Goal: Task Accomplishment & Management: Use online tool/utility

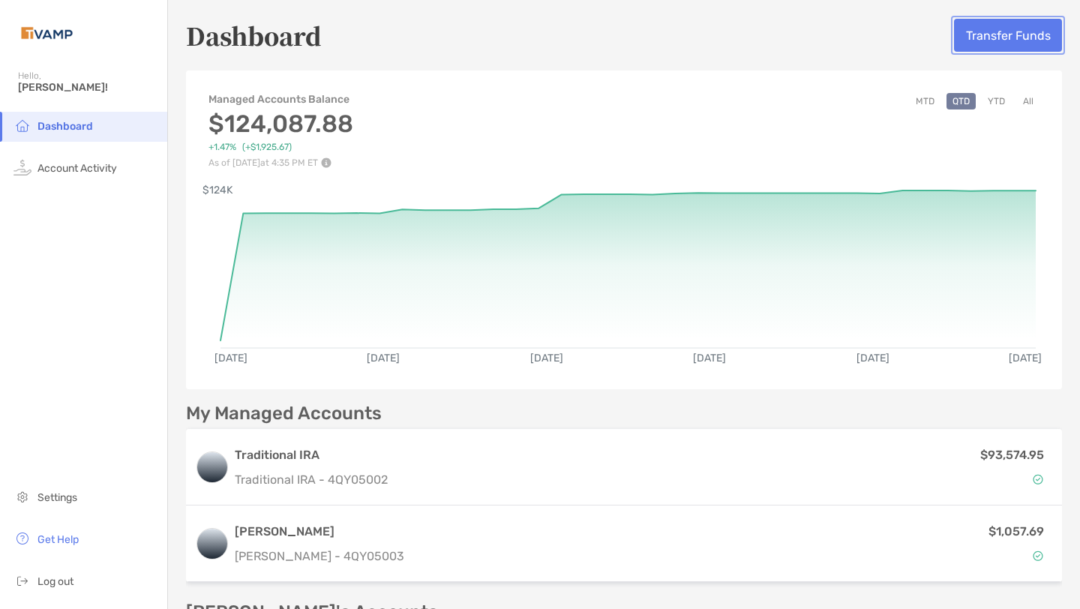
click at [1004, 31] on button "Transfer Funds" at bounding box center [1008, 35] width 108 height 33
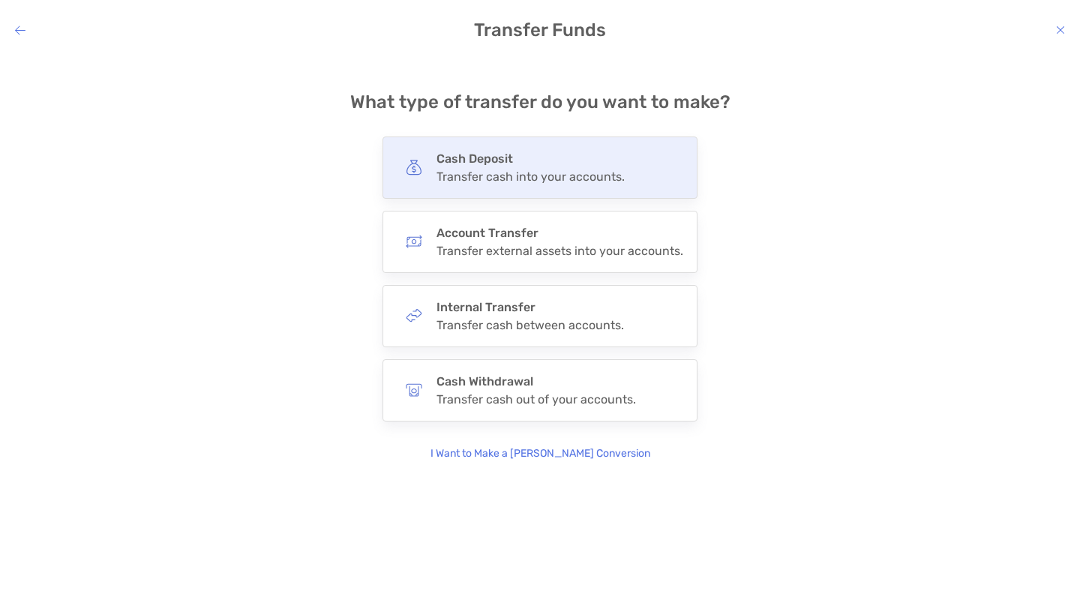
click at [591, 174] on div "Transfer cash into your accounts." at bounding box center [530, 176] width 188 height 14
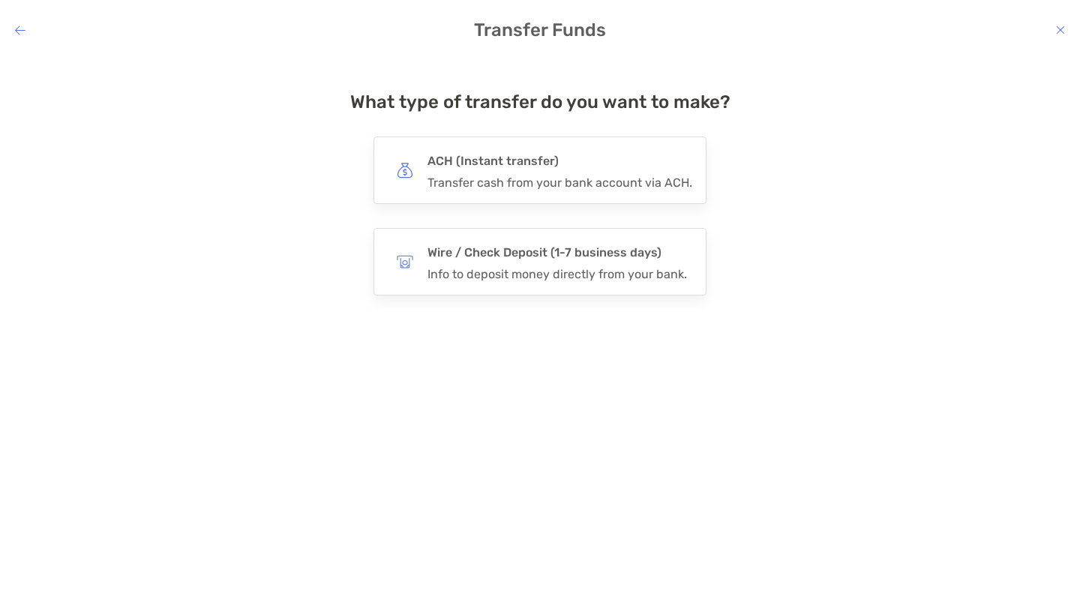
click at [591, 174] on div "ACH (Instant transfer) Transfer cash from your bank account via ACH." at bounding box center [559, 170] width 265 height 39
click at [0, 0] on input "***" at bounding box center [0, 0] width 0 height 0
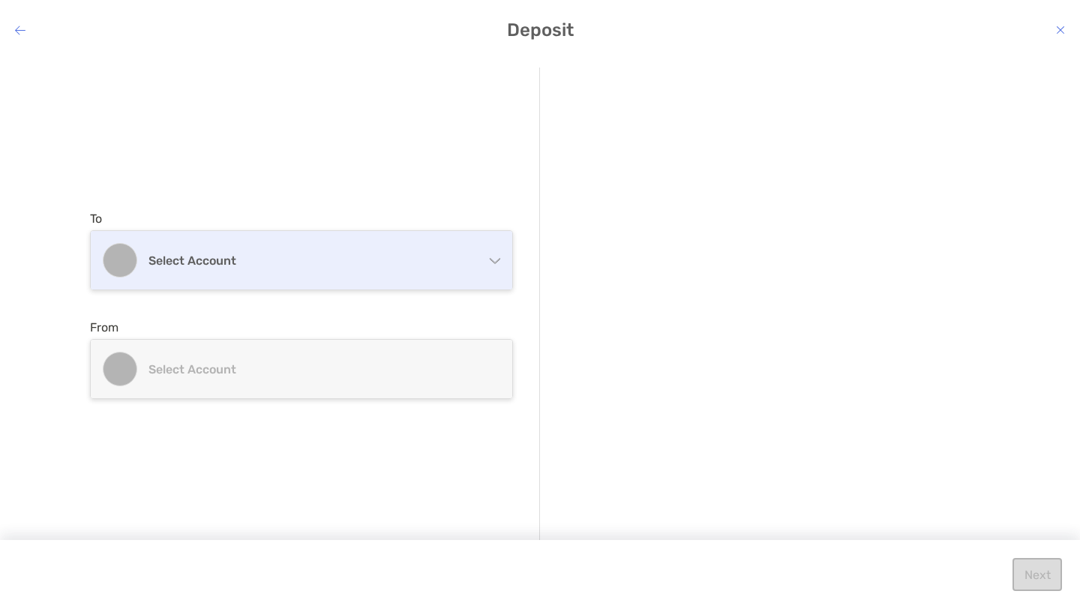
click at [357, 260] on h4 "Select account" at bounding box center [310, 260] width 324 height 14
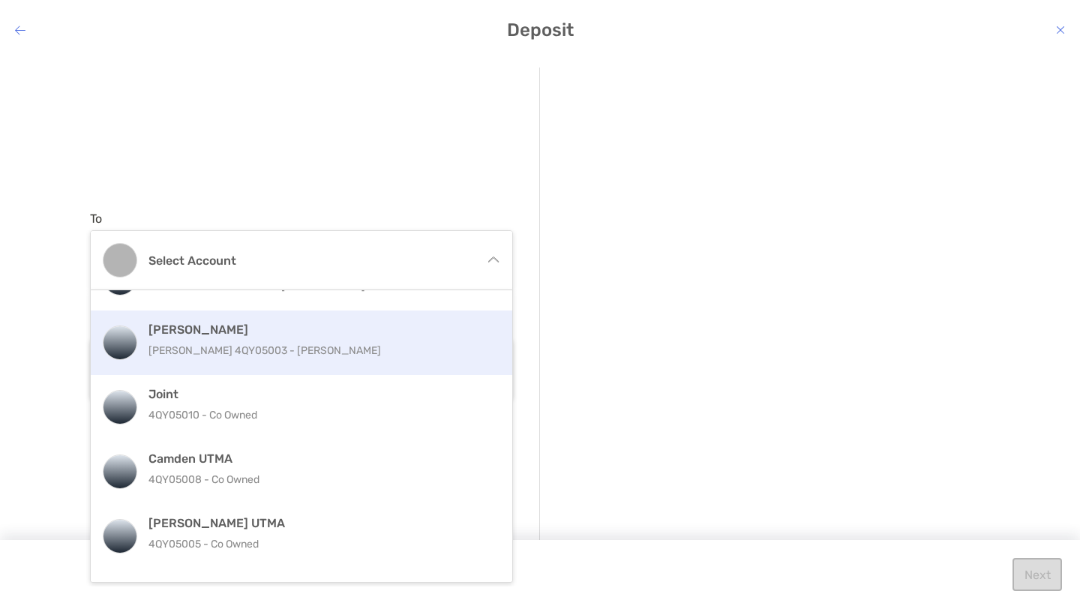
scroll to position [95, 0]
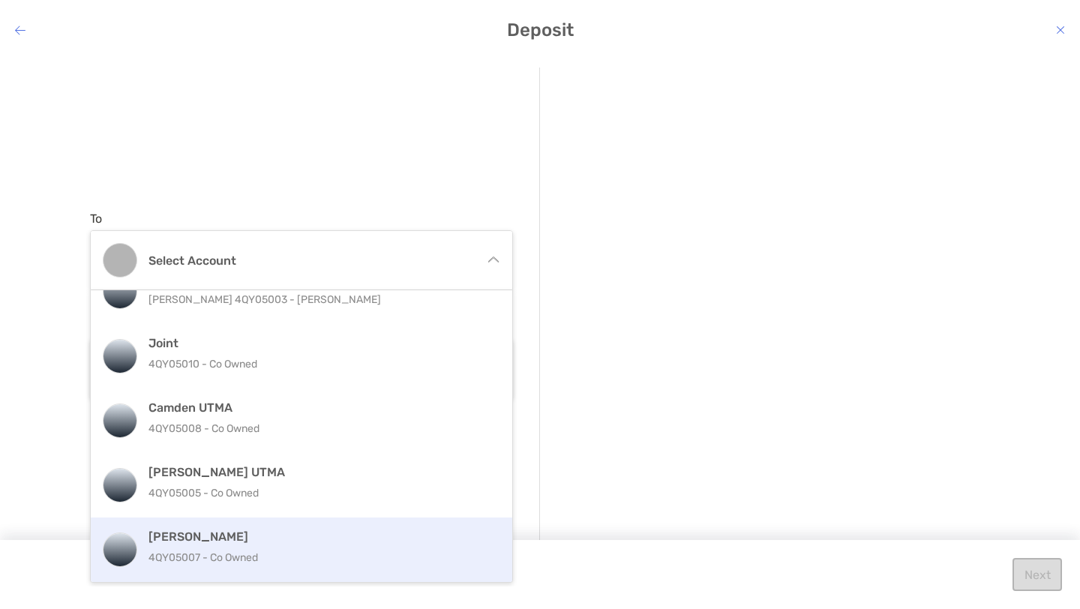
click at [238, 538] on h4 "[PERSON_NAME]" at bounding box center [317, 536] width 338 height 14
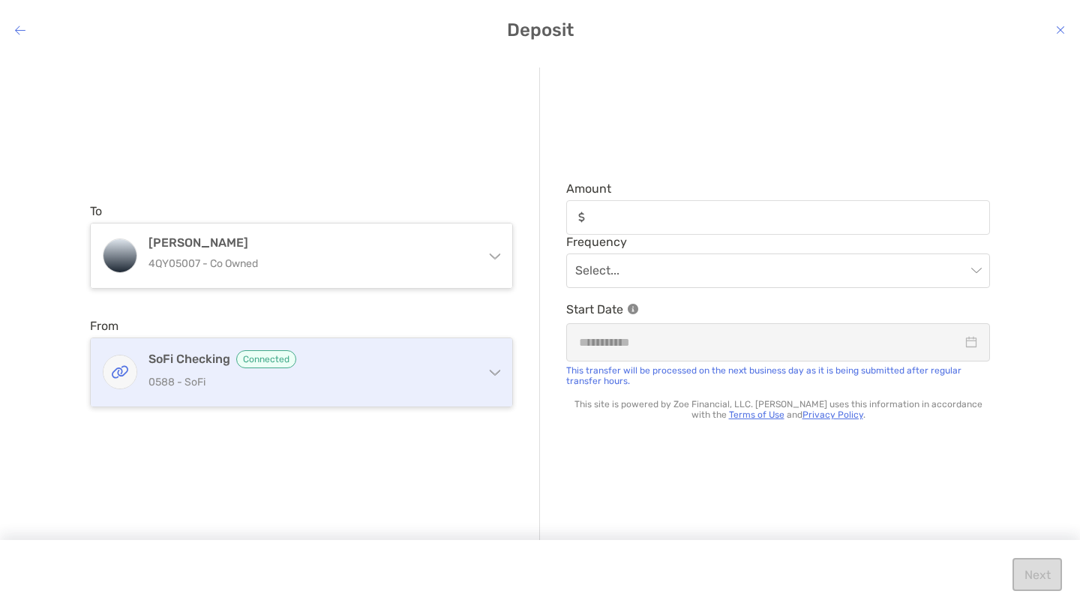
click at [403, 380] on p "0588 - SoFi" at bounding box center [310, 382] width 324 height 19
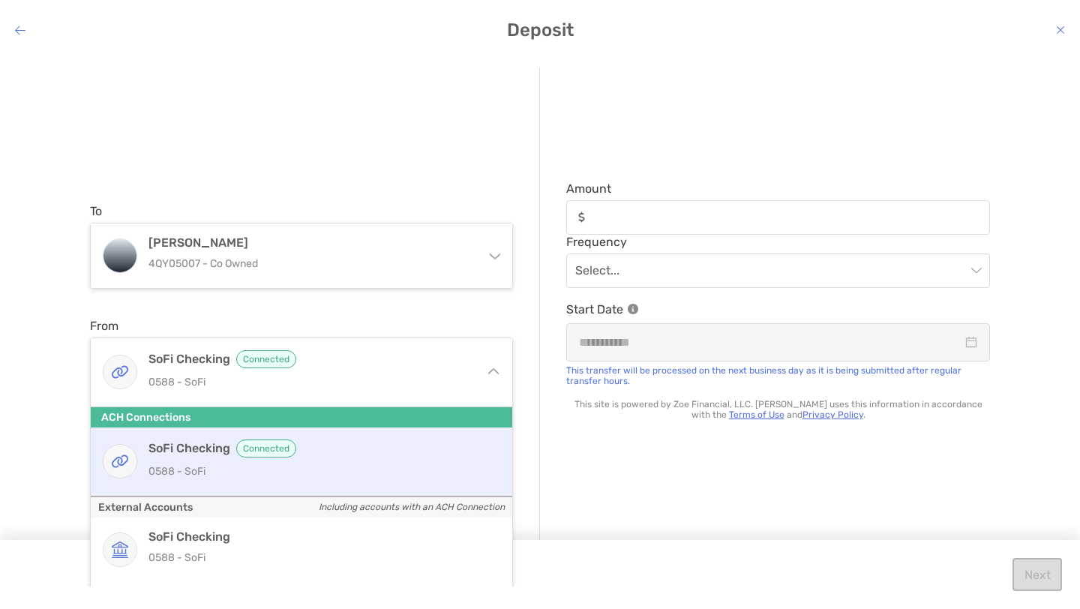
click at [287, 468] on p "0588 - SoFi" at bounding box center [317, 471] width 338 height 19
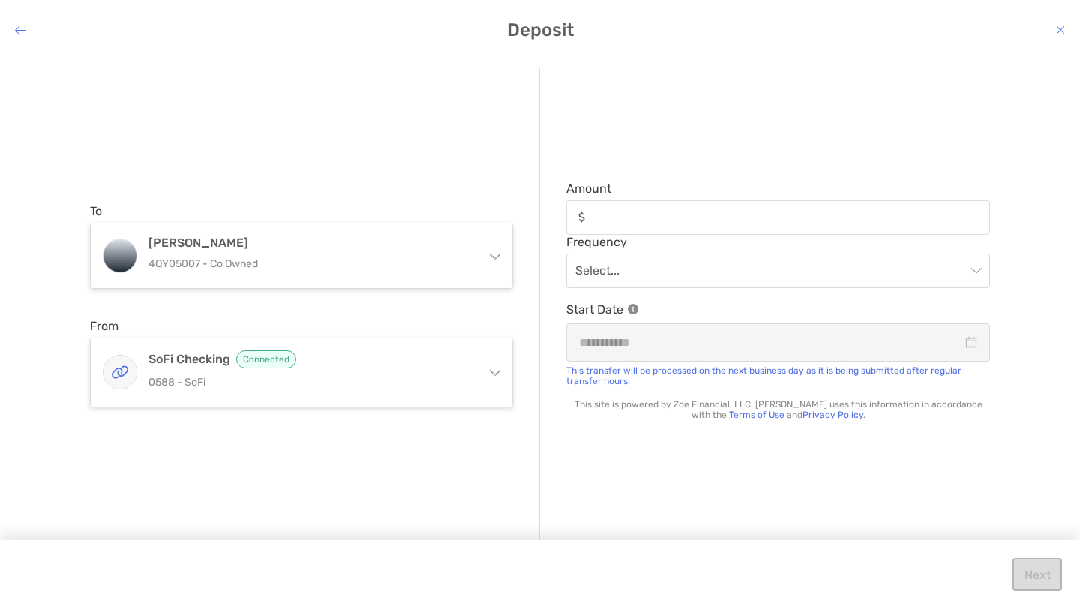
click at [665, 226] on div "modal" at bounding box center [778, 217] width 424 height 34
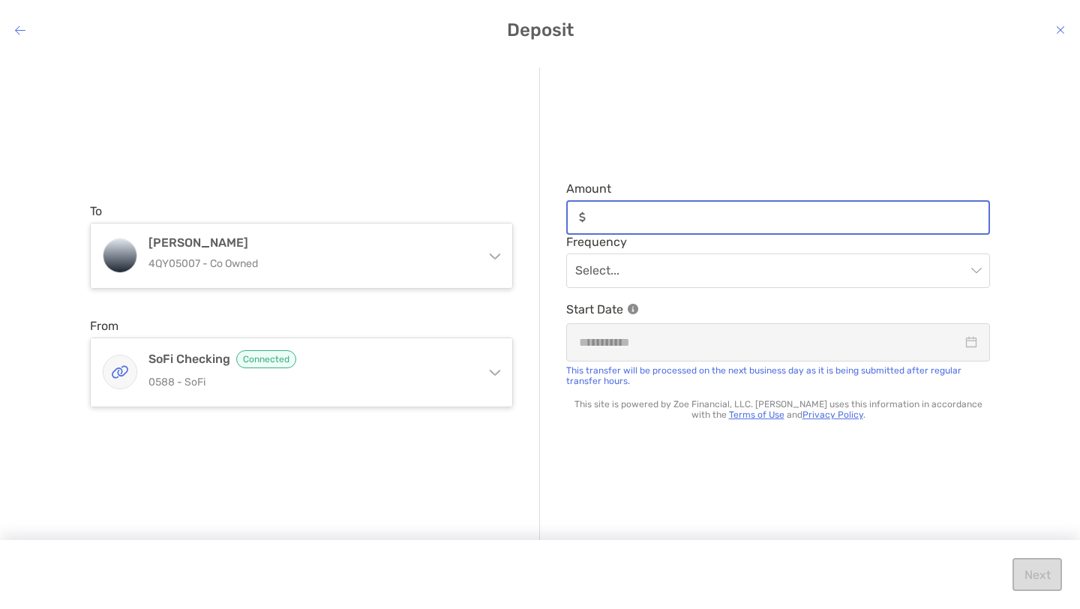
click at [665, 223] on input "Amount" at bounding box center [789, 217] width 397 height 13
type input "*****"
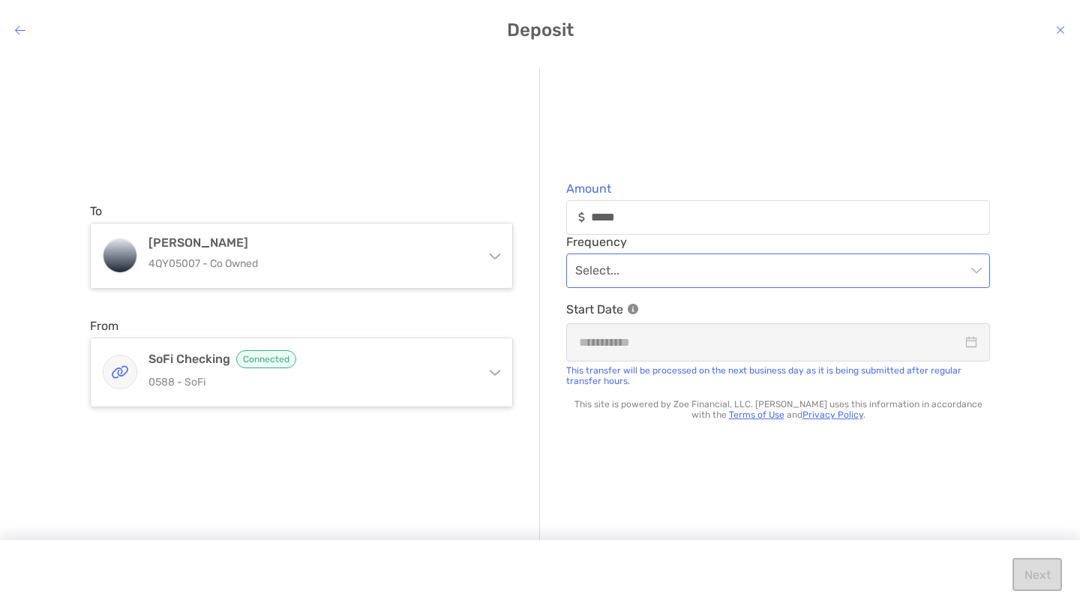
click at [661, 271] on input "modal" at bounding box center [770, 270] width 391 height 33
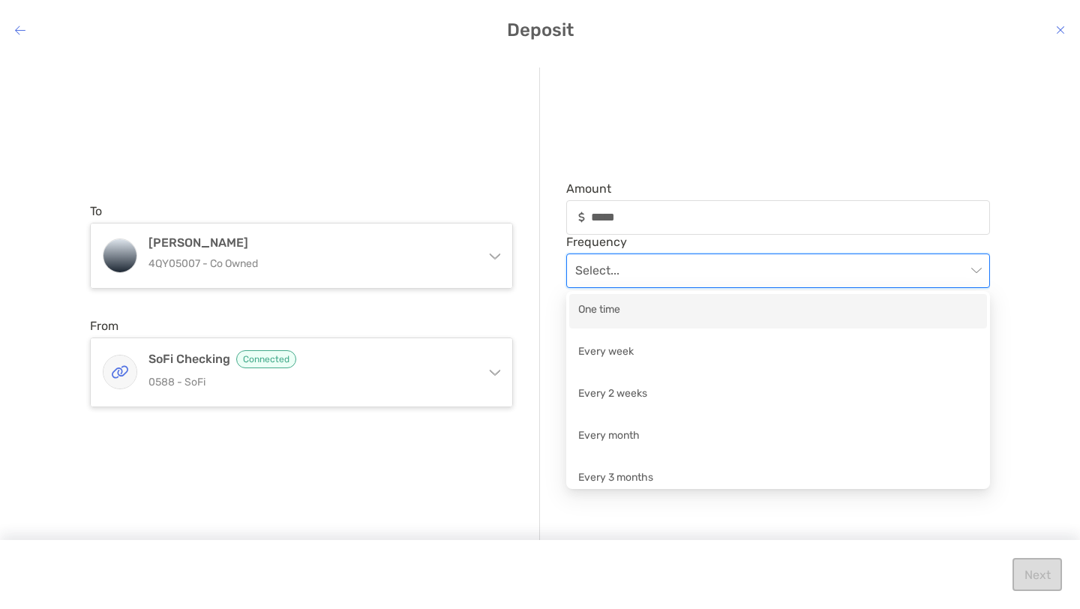
click at [636, 314] on div "One time" at bounding box center [778, 310] width 400 height 19
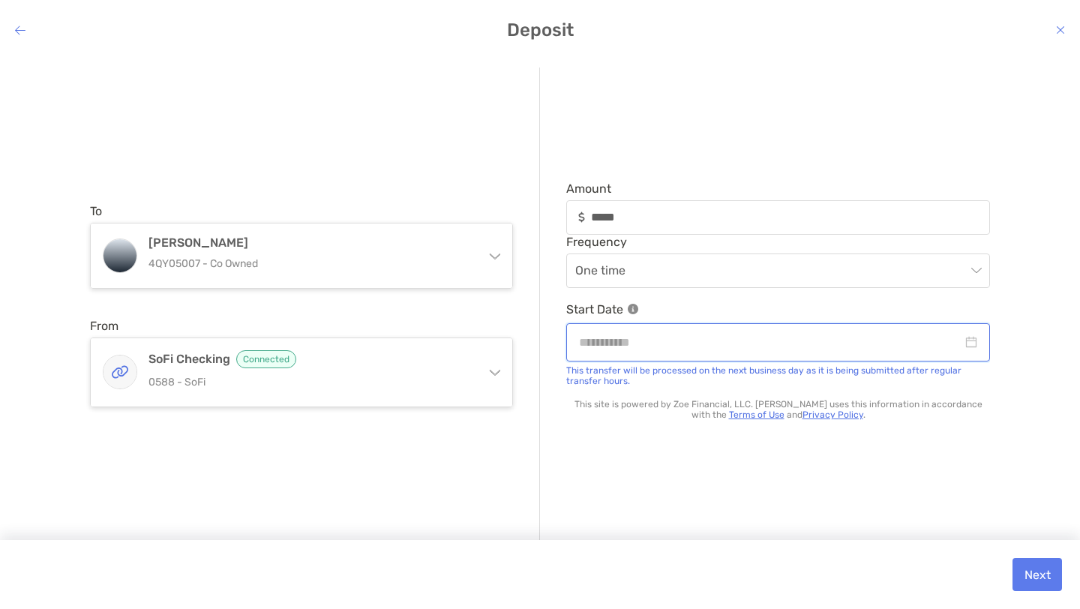
click at [651, 342] on input "modal" at bounding box center [770, 342] width 383 height 19
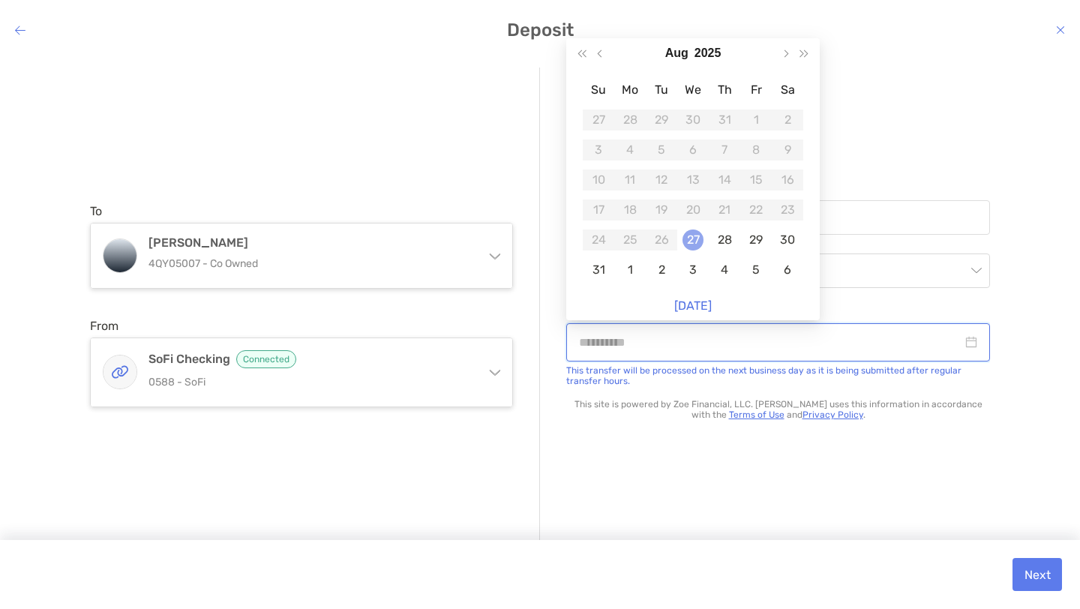
type input "**********"
click at [695, 238] on div "27" at bounding box center [692, 239] width 21 height 21
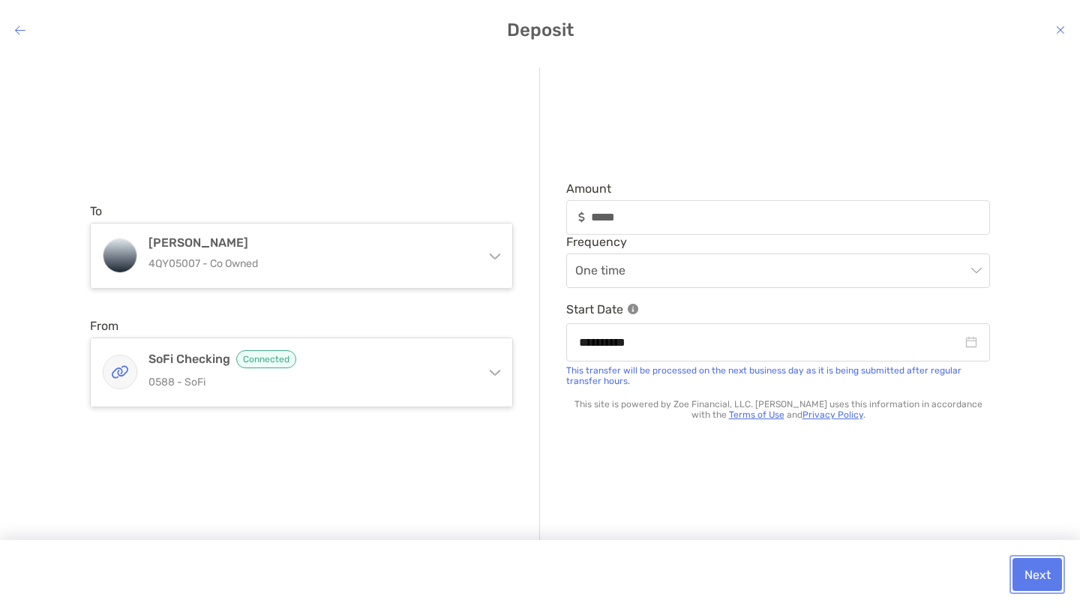
click at [1038, 578] on button "Next" at bounding box center [1036, 574] width 49 height 33
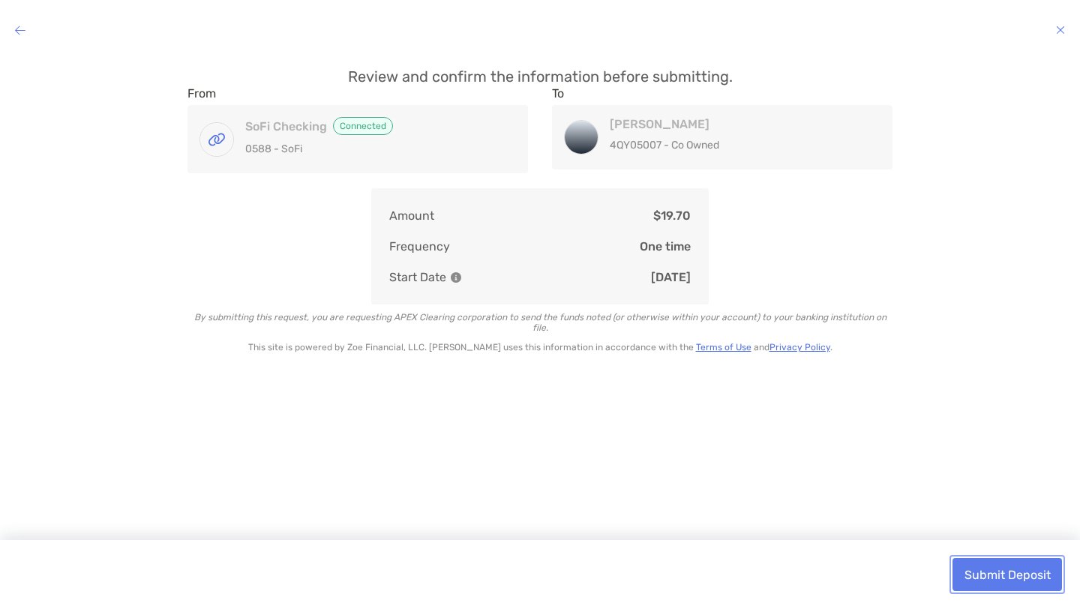
click at [1038, 578] on button "Submit Deposit" at bounding box center [1006, 574] width 109 height 33
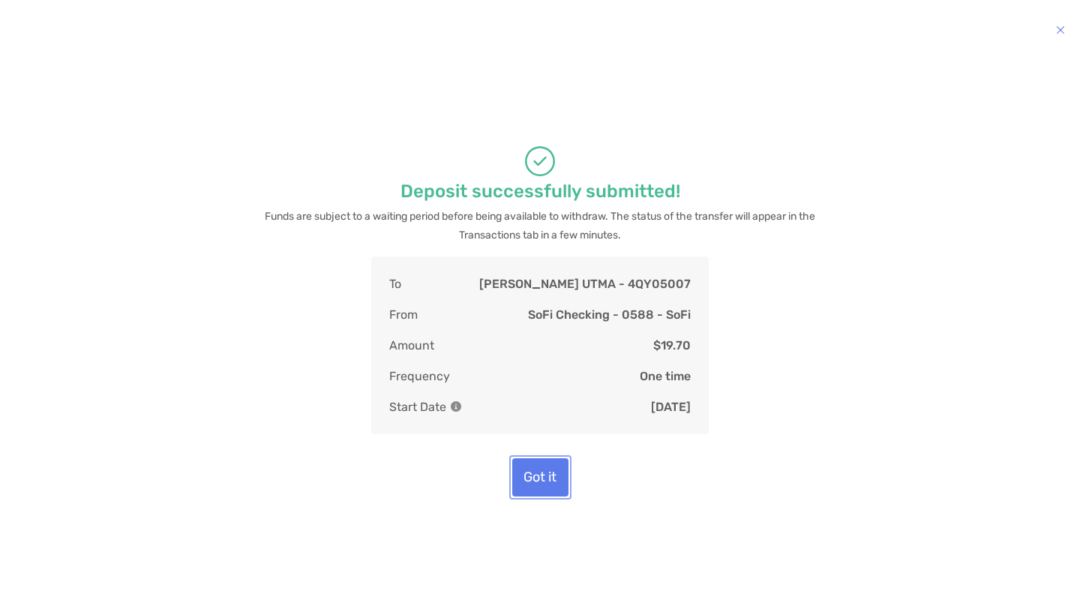
click at [549, 475] on button "Got it" at bounding box center [540, 477] width 56 height 38
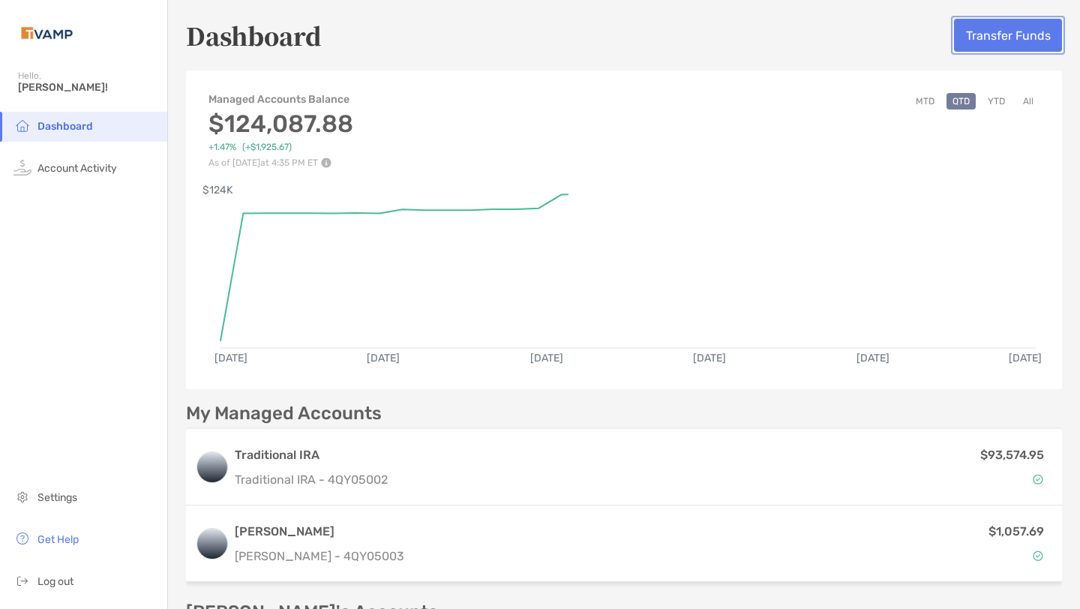
click at [987, 29] on button "Transfer Funds" at bounding box center [1008, 35] width 108 height 33
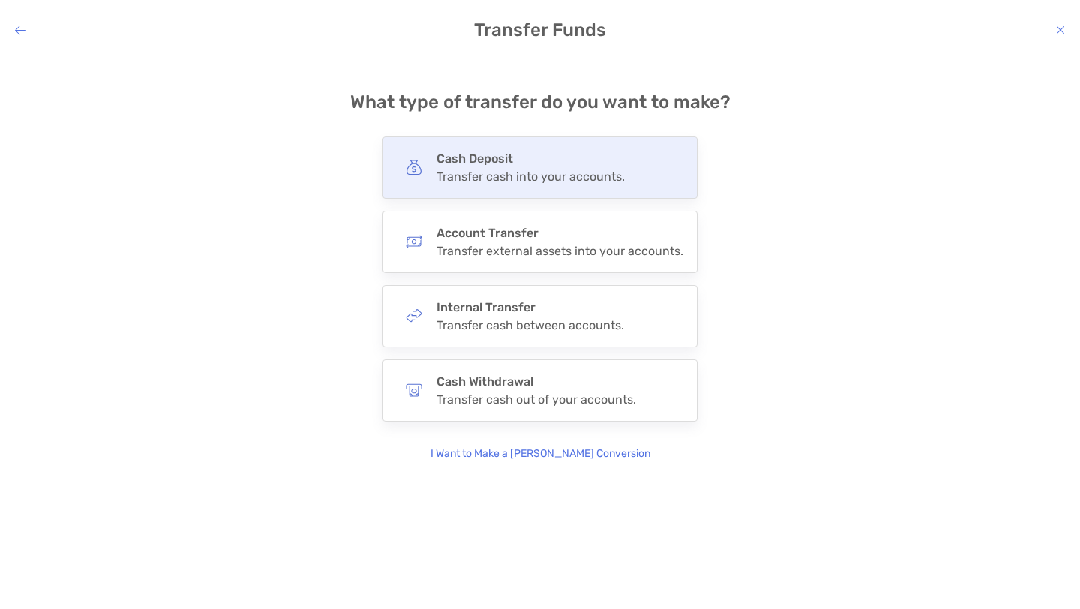
click at [448, 160] on h4 "Cash Deposit" at bounding box center [530, 158] width 188 height 14
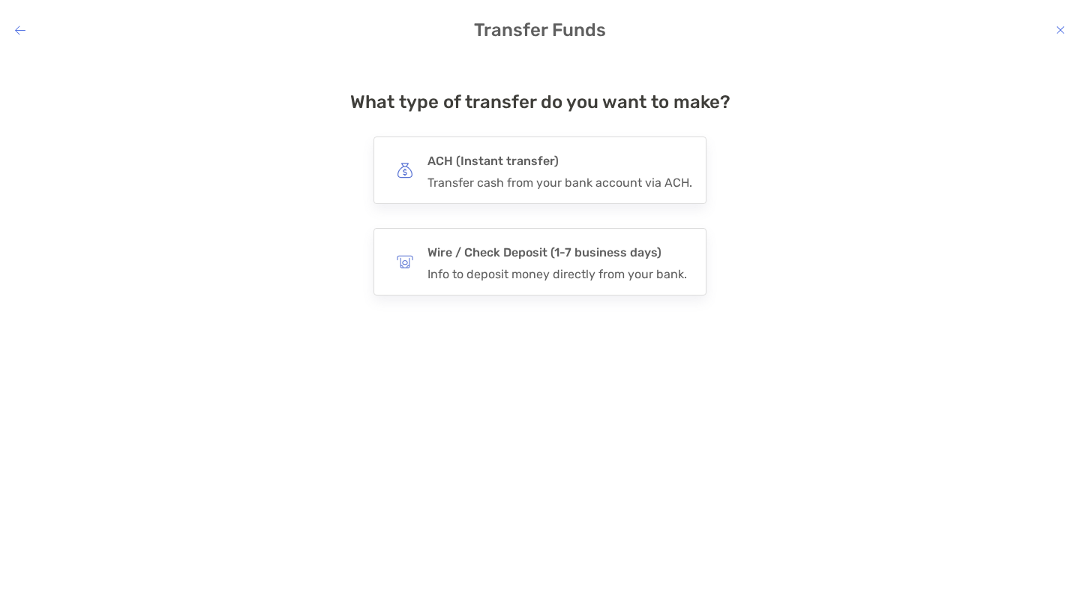
click at [448, 160] on h4 "ACH (Instant transfer)" at bounding box center [559, 161] width 265 height 21
click at [0, 0] on input "***" at bounding box center [0, 0] width 0 height 0
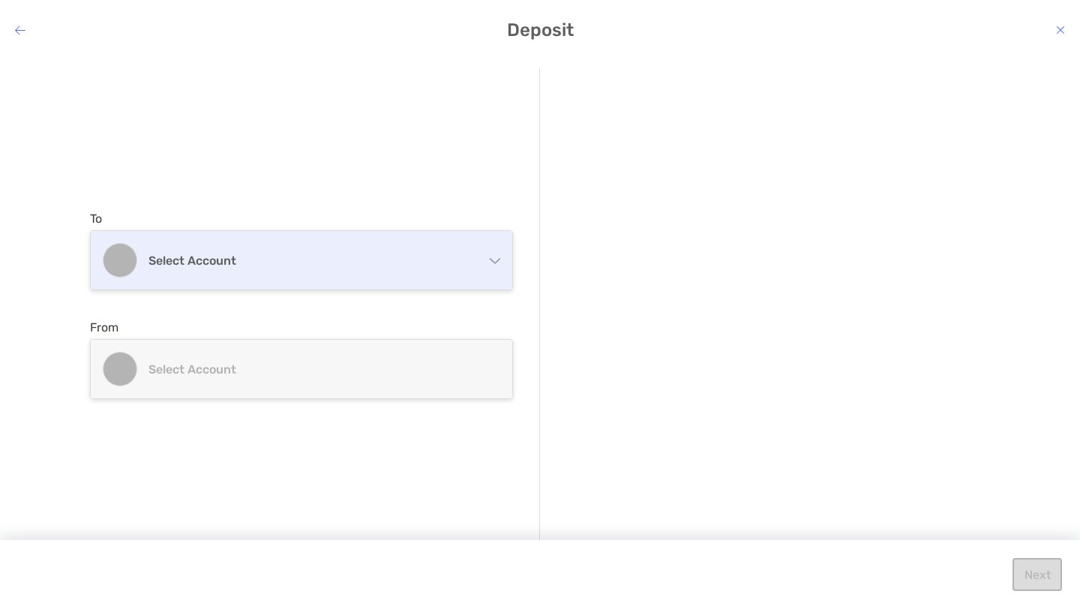
click at [356, 260] on h4 "Select account" at bounding box center [310, 260] width 324 height 14
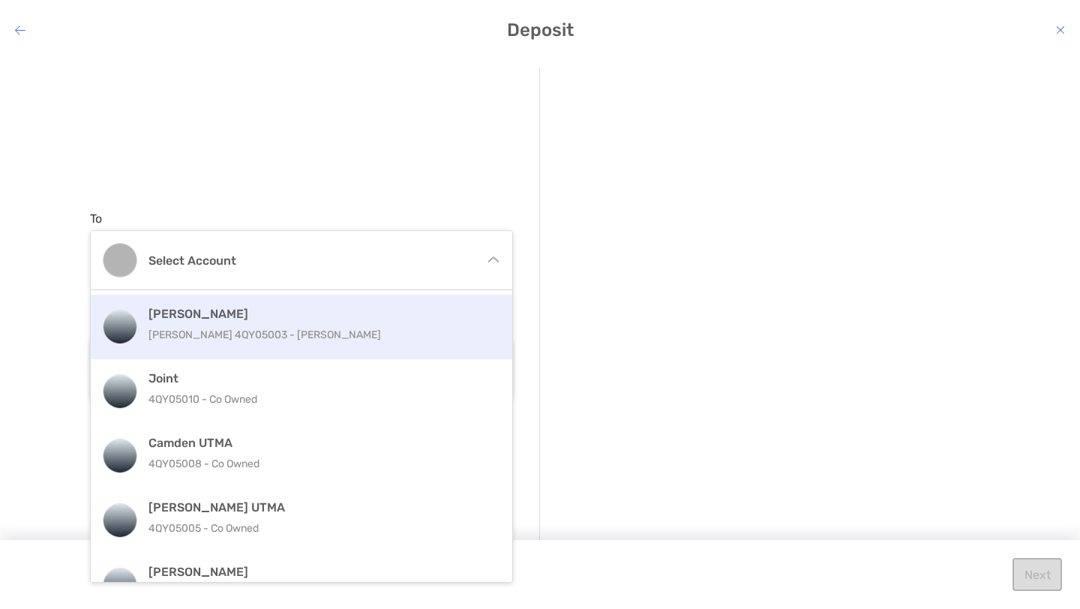
scroll to position [95, 0]
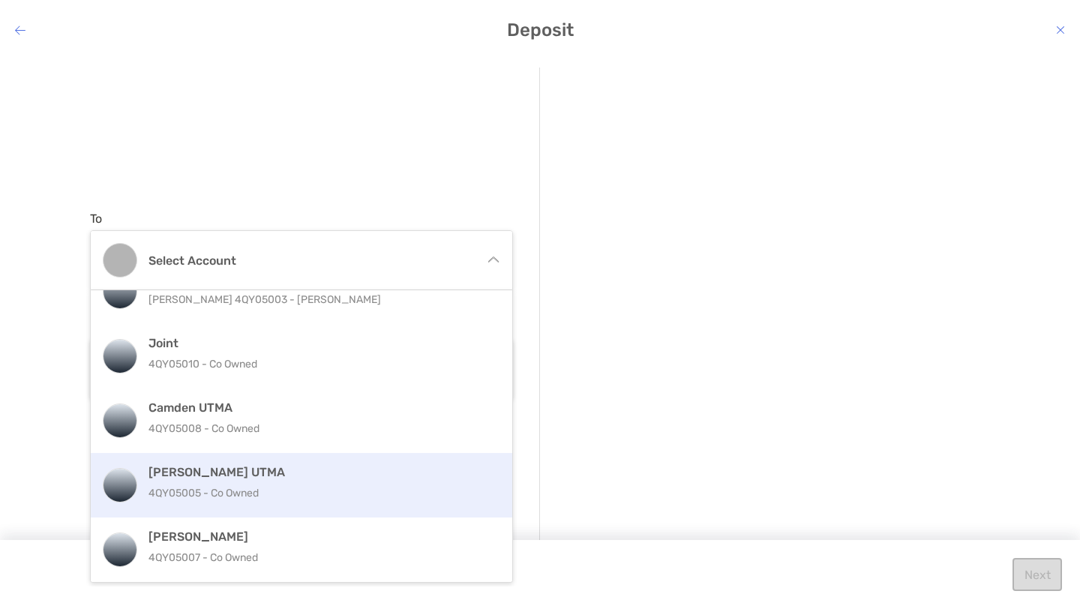
click at [241, 475] on h4 "[PERSON_NAME] UTMA" at bounding box center [317, 472] width 338 height 14
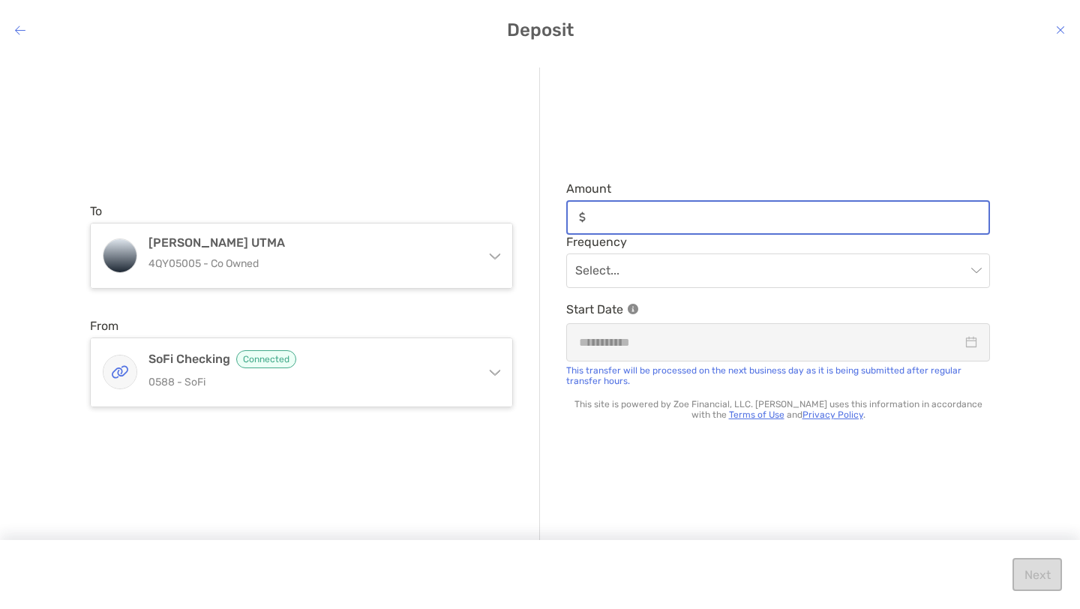
click at [637, 218] on input "Amount" at bounding box center [789, 217] width 397 height 13
type input "****"
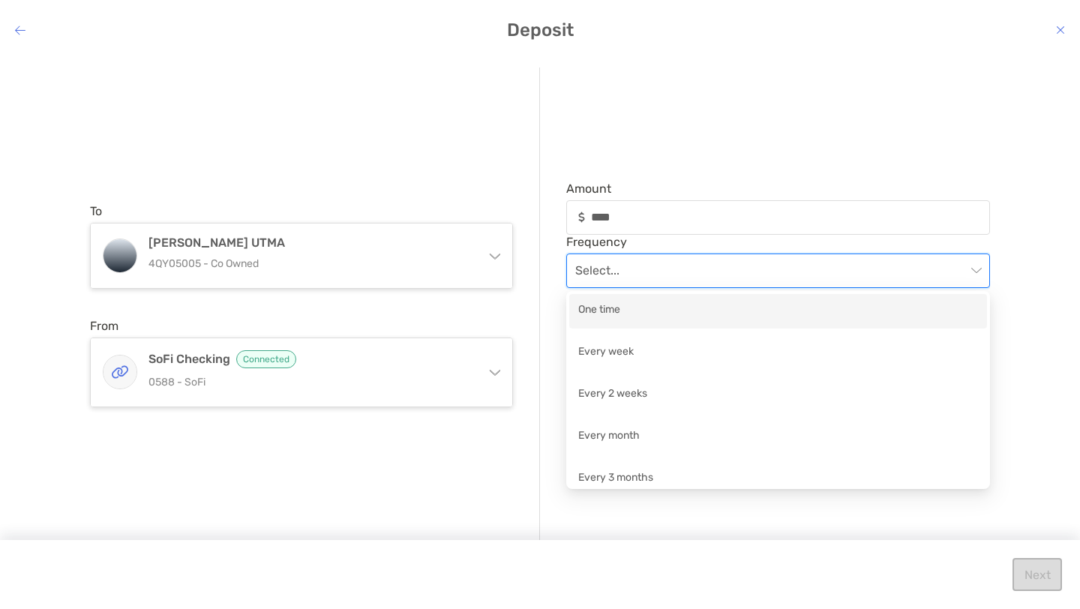
click at [654, 265] on input "modal" at bounding box center [770, 270] width 391 height 33
click at [618, 327] on div "One time" at bounding box center [778, 311] width 418 height 34
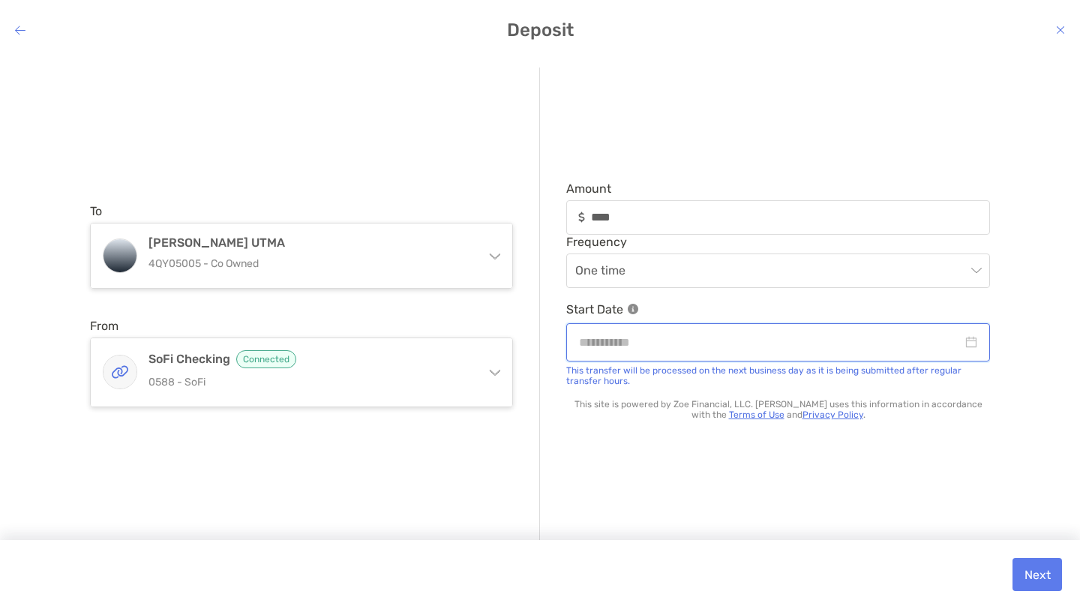
click at [627, 343] on input "modal" at bounding box center [770, 342] width 383 height 19
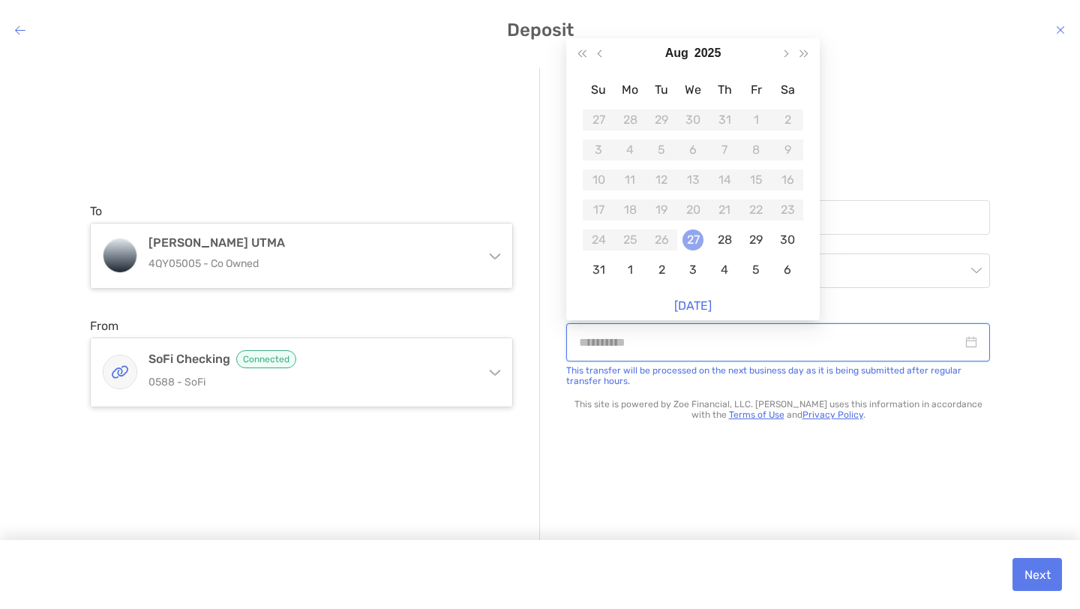
type input "**********"
click at [692, 241] on div "27" at bounding box center [692, 239] width 21 height 21
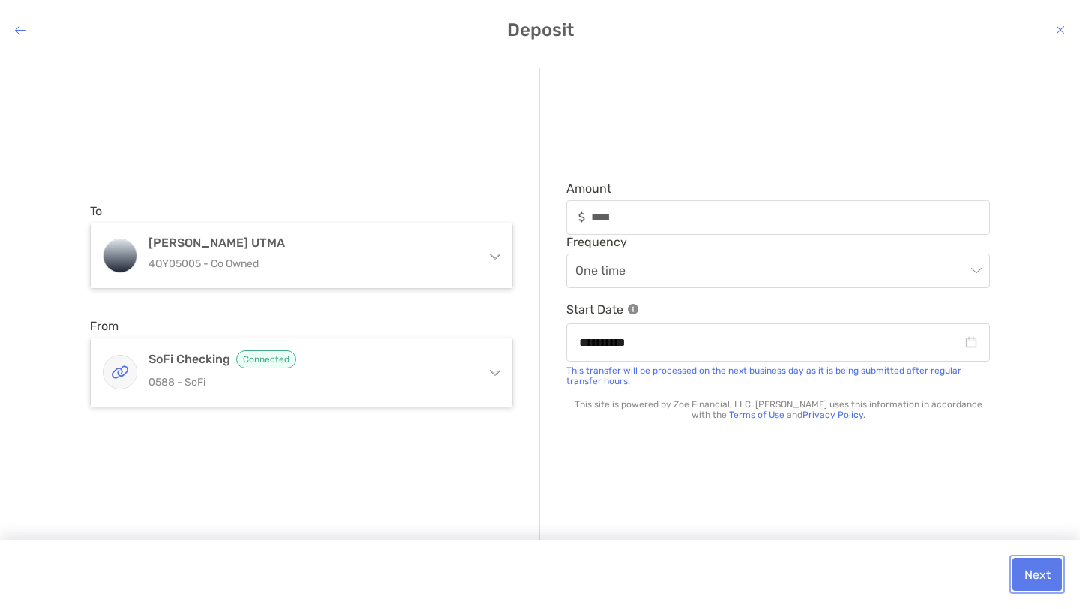
click at [1044, 573] on button "Next" at bounding box center [1036, 574] width 49 height 33
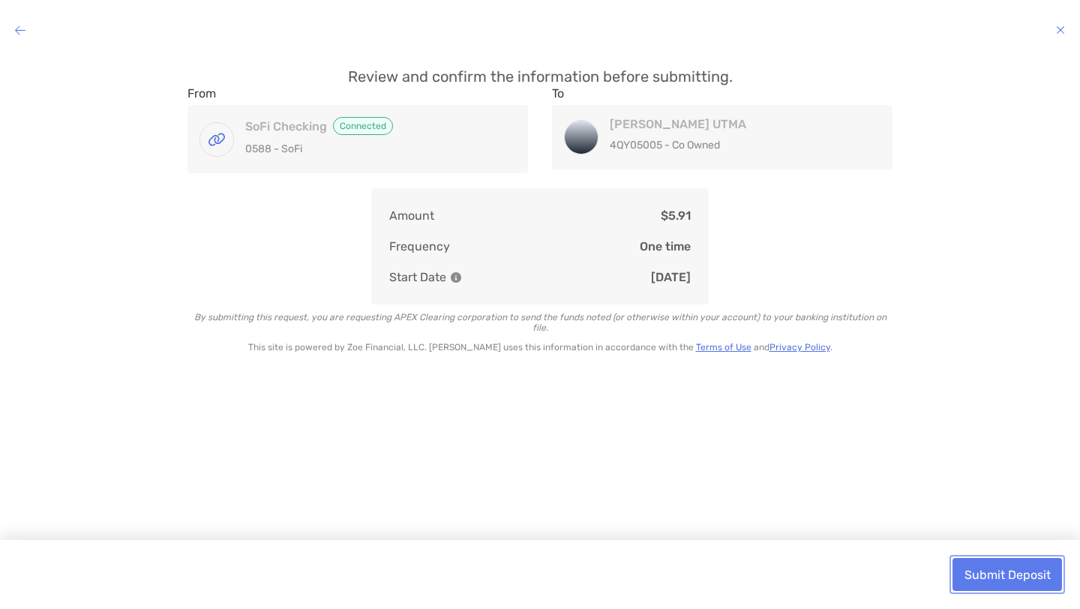
click at [1038, 585] on button "Submit Deposit" at bounding box center [1006, 574] width 109 height 33
